Goal: Task Accomplishment & Management: Manage account settings

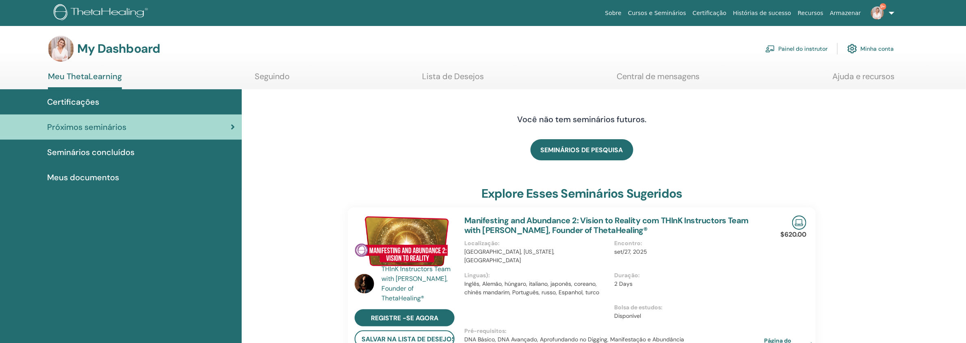
click at [783, 45] on link "Painel do instrutor" at bounding box center [796, 49] width 62 height 18
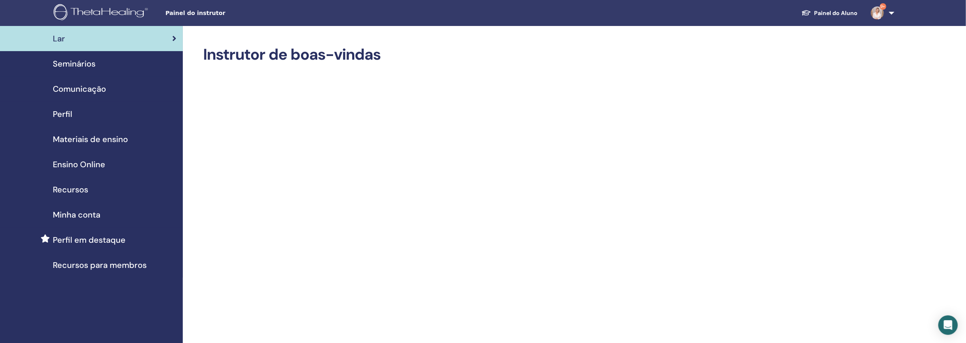
click at [110, 64] on div "Seminários" at bounding box center [91, 64] width 170 height 12
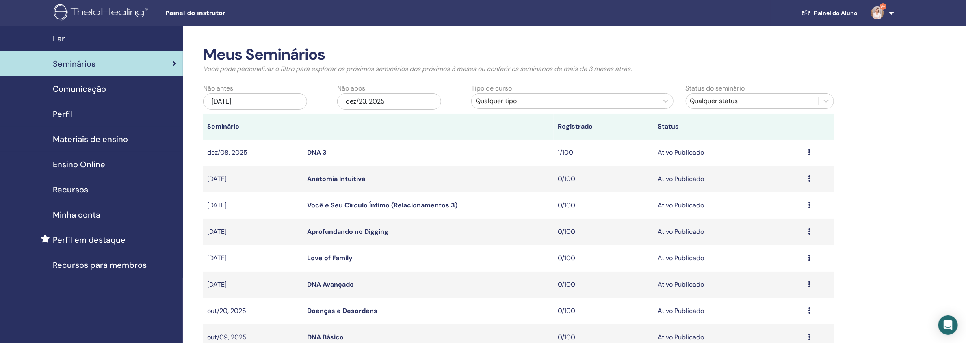
click at [554, 97] on div "Qualquer tipo" at bounding box center [565, 101] width 178 height 10
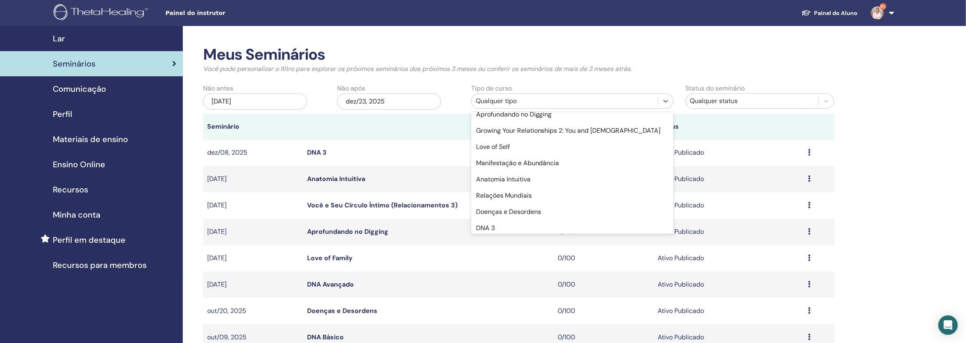
scroll to position [69, 0]
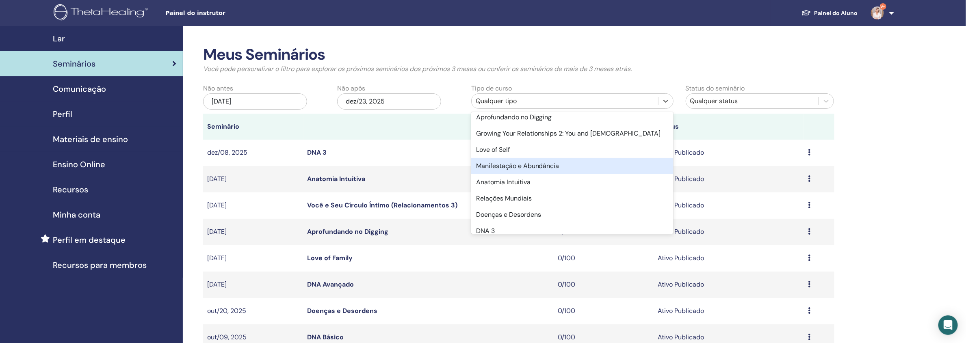
click at [598, 164] on div "Manifestação e Abundância" at bounding box center [572, 166] width 202 height 16
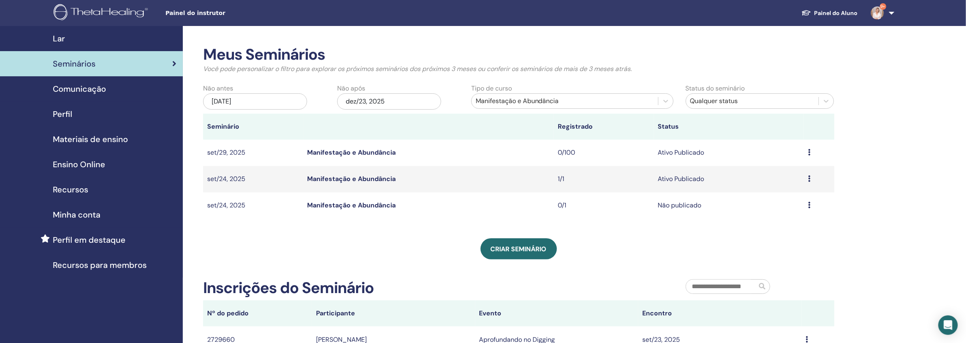
click at [810, 179] on icon at bounding box center [809, 178] width 2 height 6
click at [768, 210] on link "Participantes" at bounding box center [771, 209] width 40 height 9
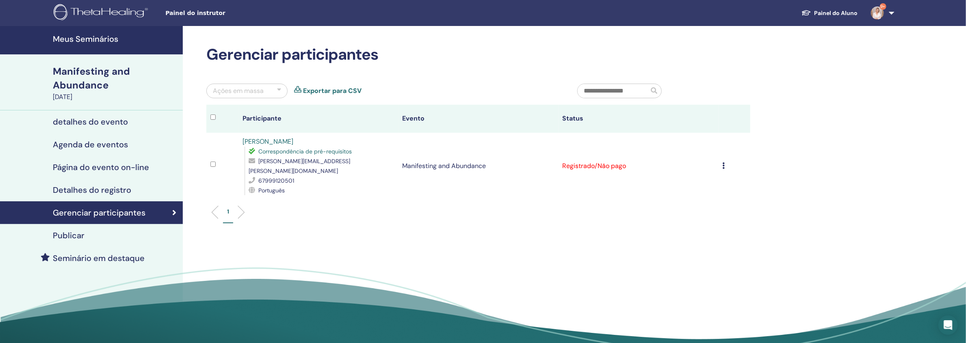
click at [723, 162] on icon at bounding box center [723, 165] width 2 height 6
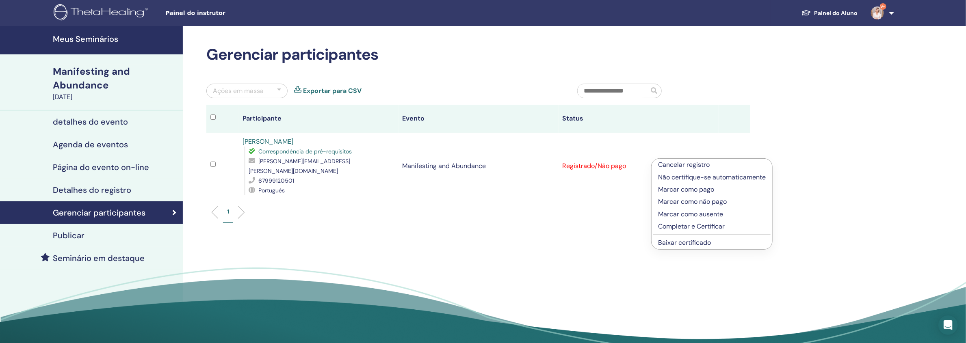
click at [719, 225] on p "Completar e Certificar" at bounding box center [712, 227] width 108 height 10
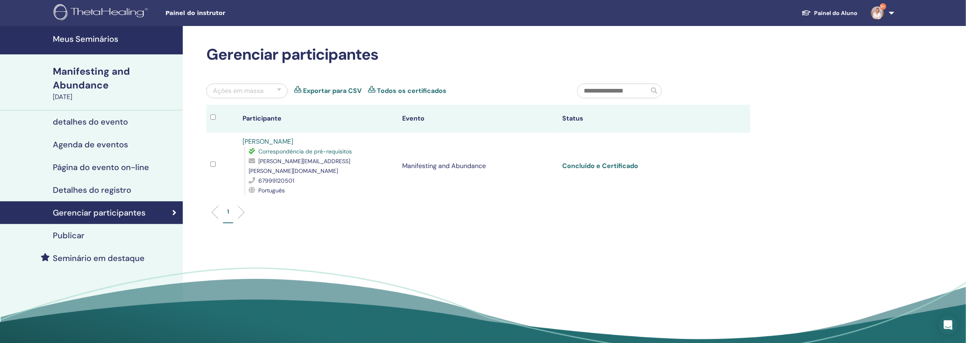
click at [596, 162] on link "Concluído e Certificado" at bounding box center [600, 166] width 76 height 9
